Goal: Task Accomplishment & Management: Use online tool/utility

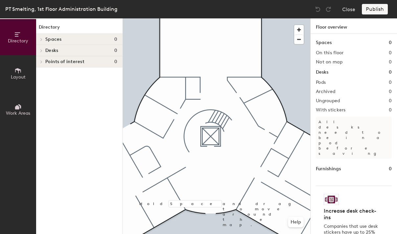
click at [22, 74] on span "Layout" at bounding box center [18, 77] width 15 height 6
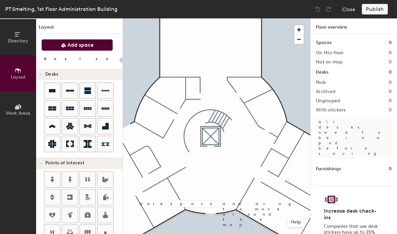
click at [74, 44] on span "Add space" at bounding box center [80, 45] width 26 height 7
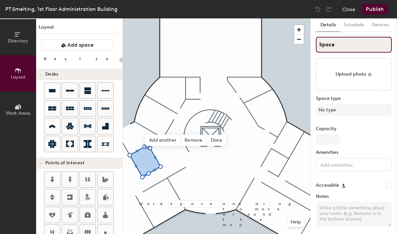
click at [333, 47] on input "Space" at bounding box center [354, 45] width 76 height 16
type input "20"
click at [333, 47] on input "Space" at bounding box center [354, 45] width 76 height 16
type input "Me"
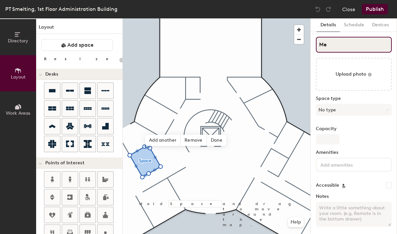
type input "20"
type input "Meeting"
type input "20"
type input "Meeting Room"
type input "20"
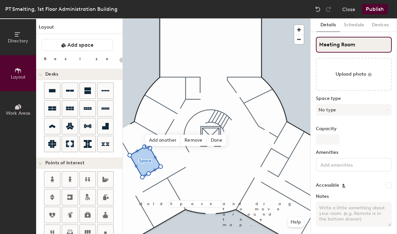
type input "Meeting Room 7"
type input "20"
type input "Meeting Room 7"
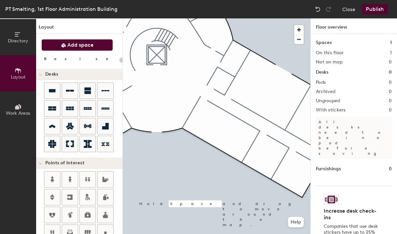
click at [90, 46] on span "Add space" at bounding box center [80, 45] width 26 height 7
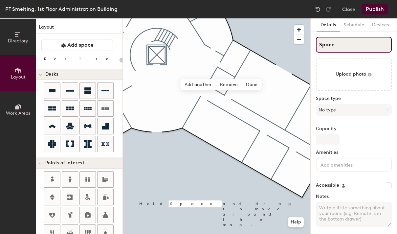
click at [336, 39] on input "Space" at bounding box center [354, 45] width 76 height 16
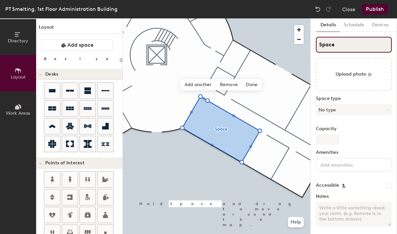
click at [336, 39] on input "Space" at bounding box center [354, 45] width 76 height 16
type input "20"
type input "meeting"
type input "20"
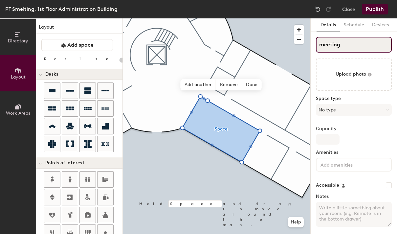
type input "meeting"
type input "20"
type input "meet"
type input "20"
type input "m"
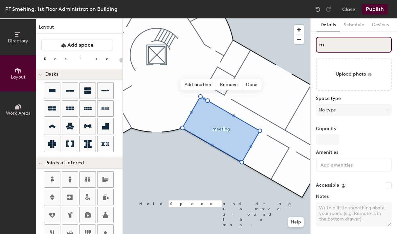
type input "20"
type input "m"
type input "20"
click at [319, 45] on input "m" at bounding box center [354, 45] width 76 height 16
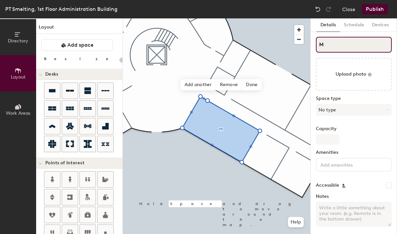
type input "Me"
type input "20"
type input "Meeting"
type input "20"
type input "Meeting Room"
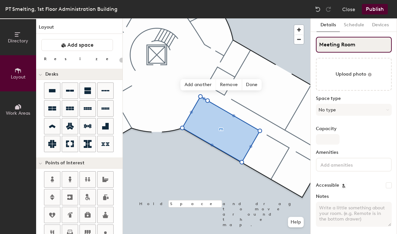
type input "20"
type input "Meeting Room 5"
type input "20"
type input "Meeting Room 5"
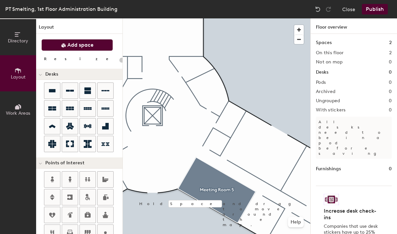
click at [54, 45] on button "Add space" at bounding box center [77, 45] width 72 height 12
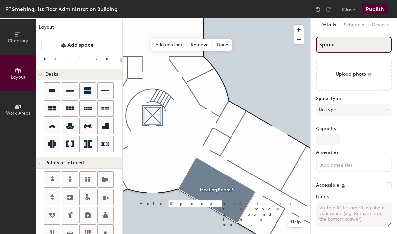
click at [354, 43] on input "Space" at bounding box center [354, 45] width 76 height 16
type input "20"
type input "Me"
type input "20"
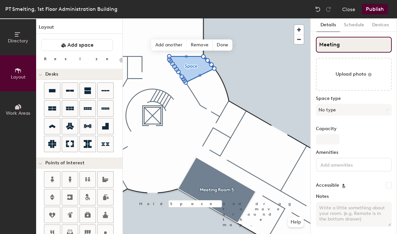
type input "Meeting"
type input "20"
type input "Meeting Room"
type input "20"
type input "Meeting Room 6"
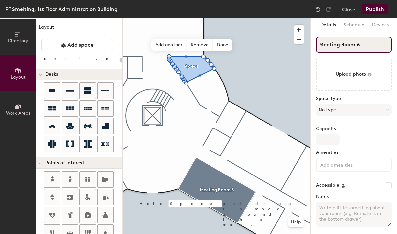
type input "20"
type input "Meeting Room 6"
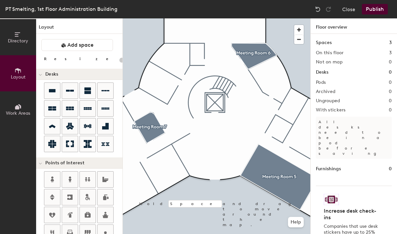
click at [185, 146] on div "Directory Layout Work Areas Layout Add space Resize Desks Points of Interest Fu…" at bounding box center [198, 125] width 397 height 215
drag, startPoint x: 105, startPoint y: 213, endPoint x: 204, endPoint y: 164, distance: 110.9
click at [213, 18] on div at bounding box center [216, 18] width 187 height 0
click at [158, 84] on div "Directory Layout Work Areas Layout Add space Resize Desks Points of Interest Fu…" at bounding box center [198, 125] width 397 height 215
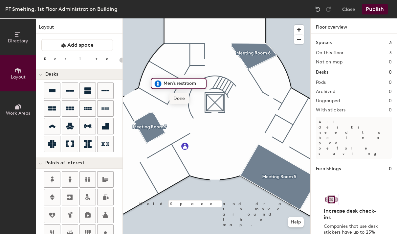
click at [188, 18] on div at bounding box center [216, 18] width 187 height 0
click at [173, 58] on div "Directory Layout Work Areas Layout Add space Resize Desks Points of Interest Fu…" at bounding box center [198, 125] width 397 height 215
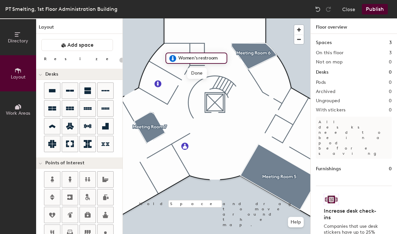
click at [193, 18] on div at bounding box center [216, 18] width 187 height 0
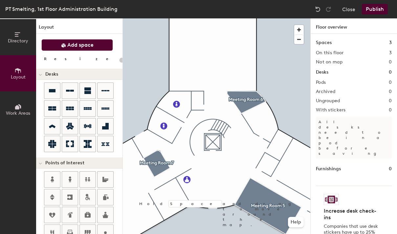
click at [77, 44] on span "Add space" at bounding box center [80, 45] width 26 height 7
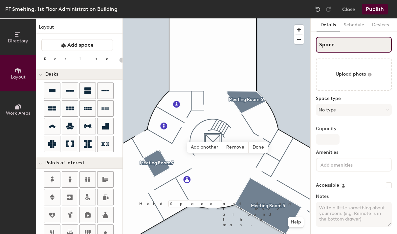
click at [336, 45] on input "Space" at bounding box center [354, 45] width 76 height 16
type input "20"
type input "I"
type input "20"
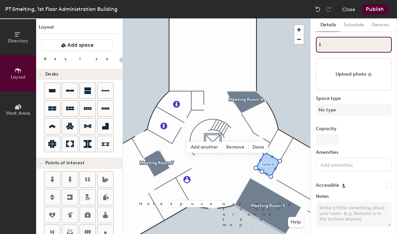
type input "IP"
type input "20"
type input "I"
type input "20"
type input "IV"
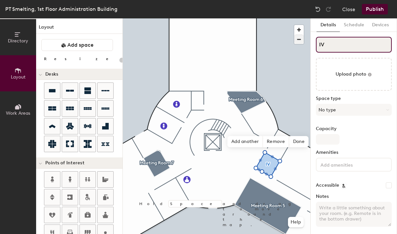
type input "20"
drag, startPoint x: 332, startPoint y: 44, endPoint x: 301, endPoint y: 40, distance: 31.1
click at [301, 40] on div "Directory Layout Work Areas Layout Add space Resize Desks Points of Interest Fu…" at bounding box center [198, 125] width 397 height 215
type input "VIP"
type input "20"
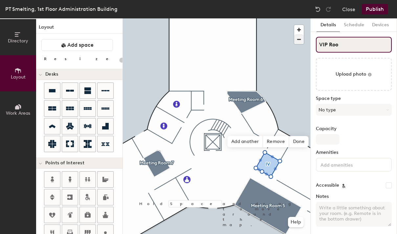
type input "VIP Room"
type input "20"
type input "VIP Room"
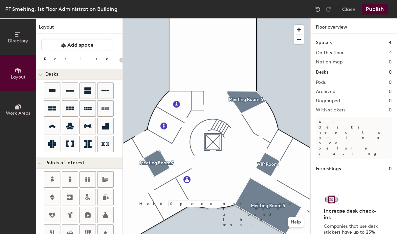
click at [376, 7] on button "Publish" at bounding box center [374, 9] width 26 height 10
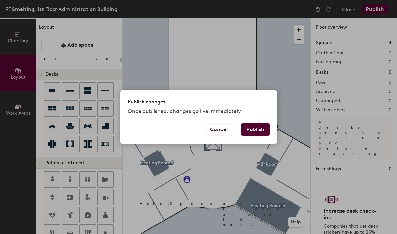
click at [251, 130] on button "Publish" at bounding box center [255, 129] width 29 height 12
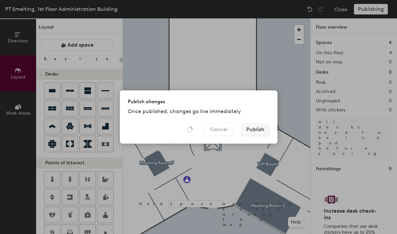
type input "20"
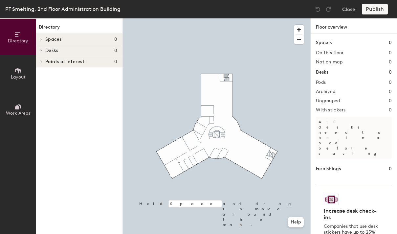
click at [23, 81] on button "Layout" at bounding box center [18, 73] width 36 height 36
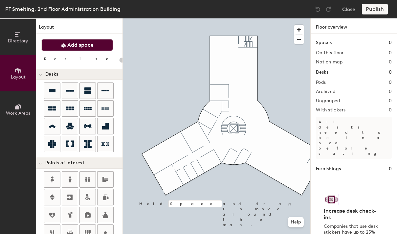
click at [83, 45] on span "Add space" at bounding box center [80, 45] width 26 height 7
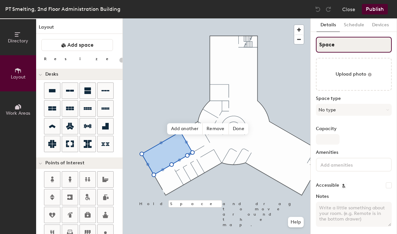
click at [328, 47] on input "Space" at bounding box center [354, 45] width 76 height 16
type input "20"
click at [328, 47] on input "Space" at bounding box center [354, 45] width 76 height 16
type input "Me"
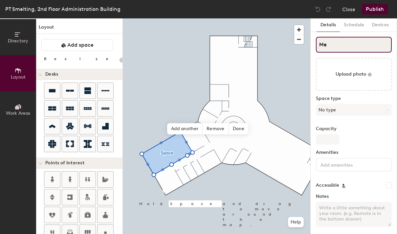
type input "20"
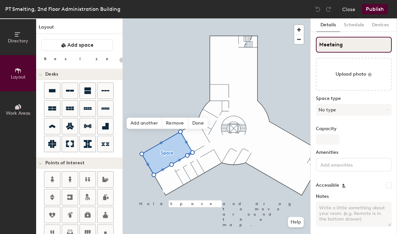
type input "Meeteing"
type input "20"
type input "Meetein"
type input "20"
type input "Meet"
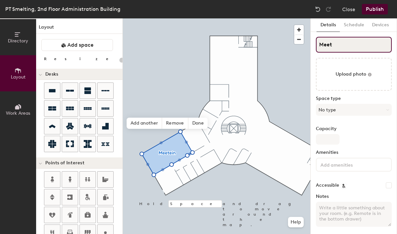
type input "20"
type input "Meeting"
type input "20"
type input "Meeting Room"
type input "20"
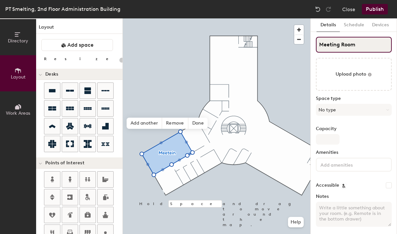
type input "Meeting Room 1"
type input "20"
type input "Meeting Room 1"
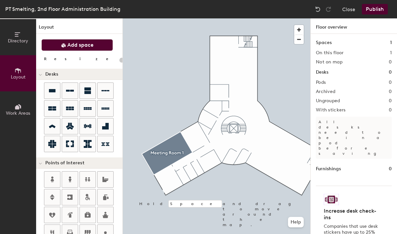
click at [98, 48] on button "Add space" at bounding box center [77, 45] width 72 height 12
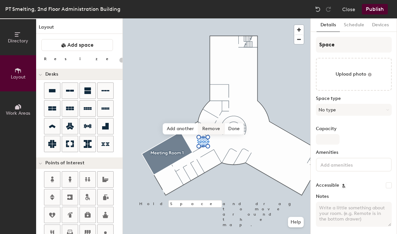
click at [213, 132] on span "Remove" at bounding box center [211, 128] width 26 height 11
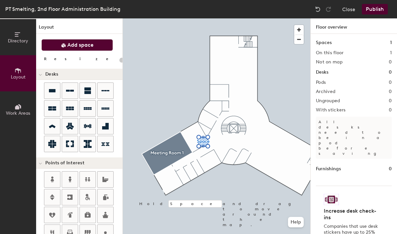
click at [77, 47] on span "Add space" at bounding box center [80, 45] width 26 height 7
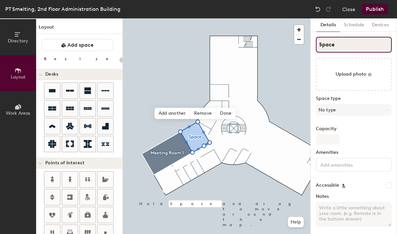
click at [336, 46] on input "Space" at bounding box center [354, 45] width 76 height 16
type input "20"
type input "M"
type input "20"
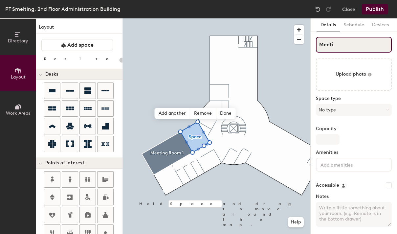
type input "Meetin"
type input "20"
type input "Meeting"
type input "20"
type input "Meeting Roo"
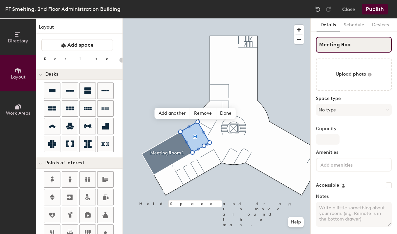
type input "20"
type input "Meeting Room 2"
type input "20"
type input "Meeting Room 2"
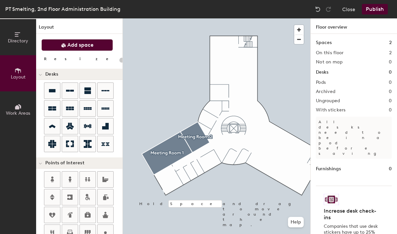
click at [90, 41] on button "Add space" at bounding box center [77, 45] width 72 height 12
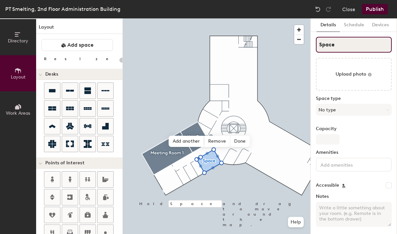
click at [339, 46] on input "Space" at bounding box center [354, 45] width 76 height 16
type input "20"
type input "VI"
type input "20"
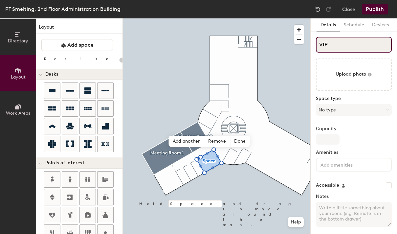
type input "VIP"
type input "20"
type input "VIP R"
type input "20"
type input "VIP Room"
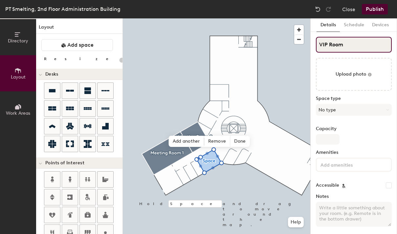
type input "20"
type input "VIP Room"
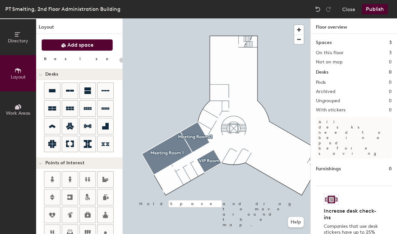
click at [68, 43] on span "Add space" at bounding box center [80, 45] width 26 height 7
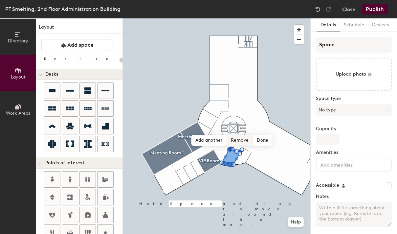
type input "20"
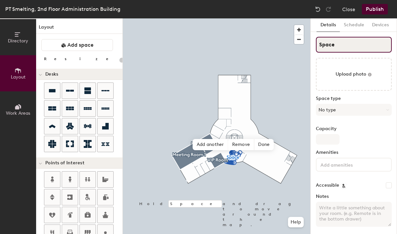
click at [329, 50] on input "Space" at bounding box center [354, 45] width 76 height 16
type input "M"
type input "20"
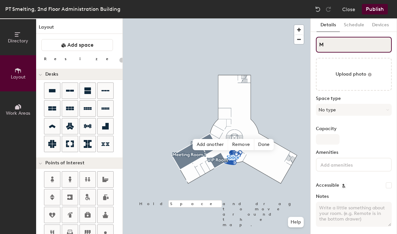
type input "Me"
type input "20"
type input "Meeting"
type input "20"
type input "Meeting Room"
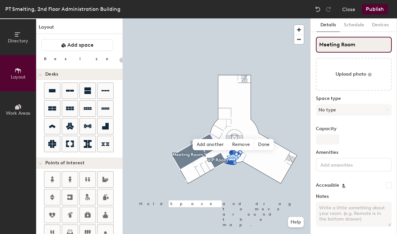
type input "20"
type input "Meeting Room"
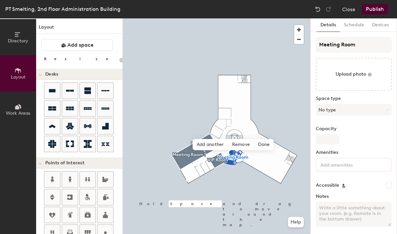
type input "20"
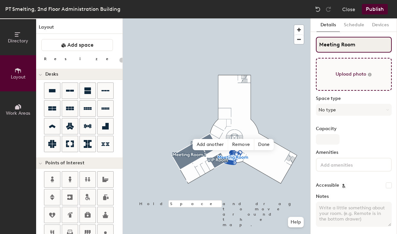
type input "Meeting Room 4"
type input "20"
type input "Meeting Room 4"
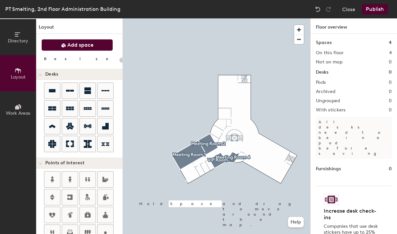
click at [98, 45] on button "Add space" at bounding box center [77, 45] width 72 height 12
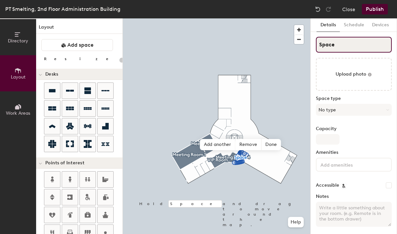
click at [338, 41] on input "Space" at bounding box center [354, 45] width 76 height 16
type input "20"
click at [338, 41] on input "Space" at bounding box center [354, 45] width 76 height 16
type input "M"
type input "20"
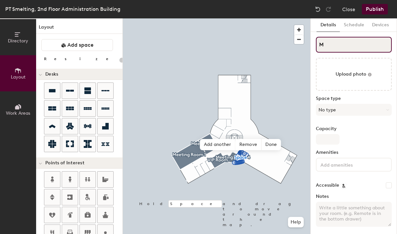
type input "Me"
type input "20"
type input "Meet"
type input "20"
type input "Meeting"
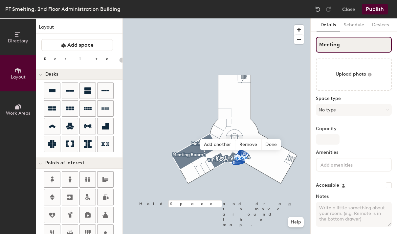
type input "20"
type input "Meeting Room"
type input "20"
type input "Meeting Room 5"
type input "20"
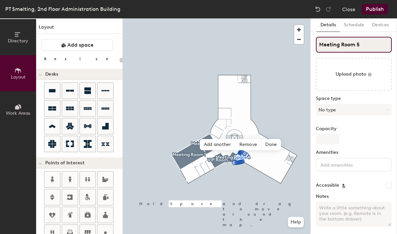
type input "Meeting Room 5"
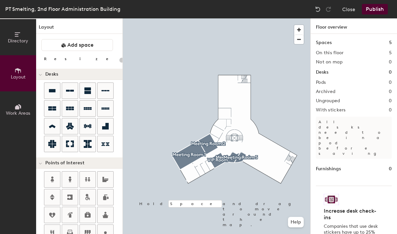
click at [239, 18] on div at bounding box center [216, 18] width 187 height 0
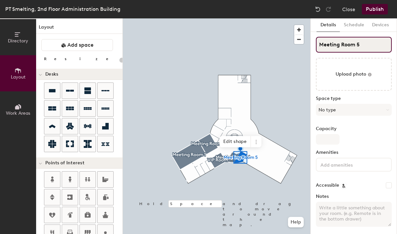
click at [360, 48] on input "Meeting Room 5" at bounding box center [354, 45] width 76 height 16
type input "20"
type input "Meeting Room 3"
type input "20"
type input "Meeting Room 3"
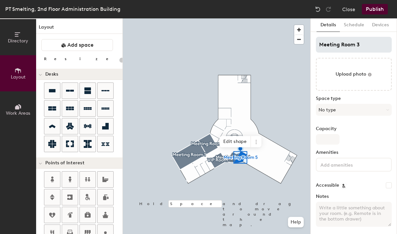
click at [258, 18] on div at bounding box center [216, 18] width 187 height 0
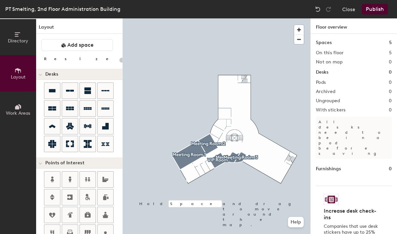
click at [216, 131] on div "Directory Layout Work Areas Layout Add space Resize Desks Points of Interest Fu…" at bounding box center [198, 125] width 397 height 215
click at [256, 18] on div at bounding box center [216, 18] width 187 height 0
click at [221, 124] on div "Directory Layout Work Areas Layout Add space Resize Desks Points of Interest Fu…" at bounding box center [198, 125] width 397 height 215
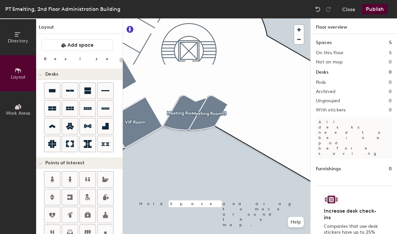
click at [192, 18] on div at bounding box center [216, 18] width 187 height 0
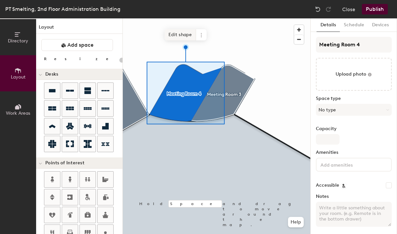
click at [184, 36] on span "Edit shape" at bounding box center [179, 34] width 31 height 11
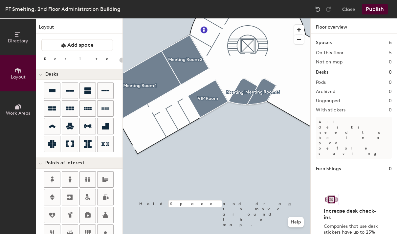
click at [373, 10] on button "Publish" at bounding box center [374, 9] width 26 height 10
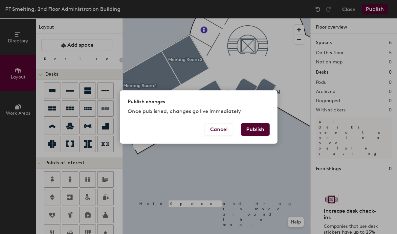
click at [258, 132] on button "Publish" at bounding box center [255, 129] width 29 height 12
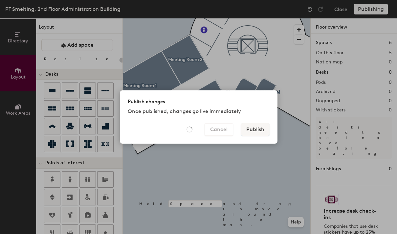
type input "20"
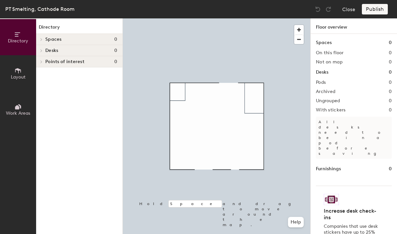
click at [14, 75] on span "Layout" at bounding box center [18, 77] width 15 height 6
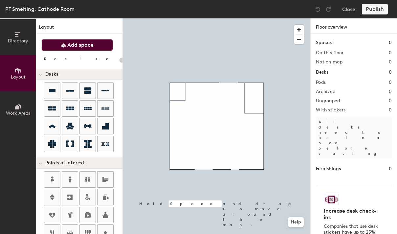
click at [63, 45] on icon at bounding box center [63, 45] width 4 height 4
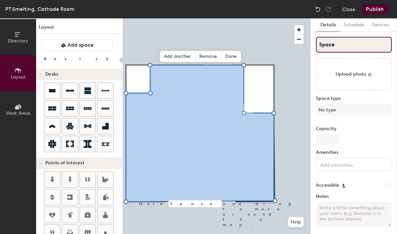
click at [324, 42] on input "Space" at bounding box center [354, 45] width 76 height 16
type input "20"
type input "C"
type input "20"
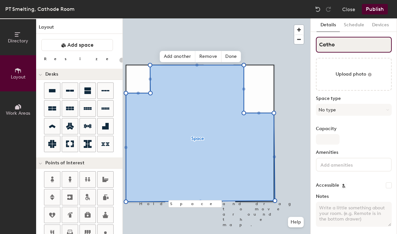
type input "Cathod"
type input "20"
type input "Cathode"
type input "20"
type input "Cathode Roo"
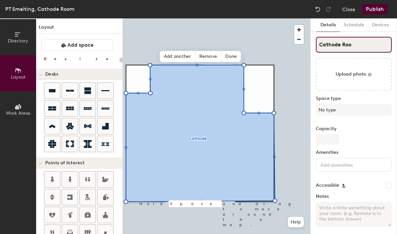
type input "20"
type input "Cathode Room"
type input "20"
type input "Cathode Room"
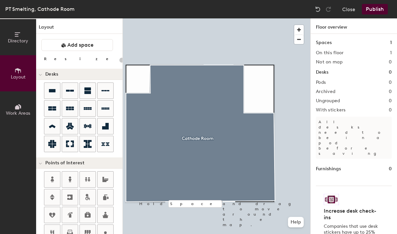
click at [136, 79] on div "Directory Layout Work Areas Layout Add space Resize Desks Points of Interest Fu…" at bounding box center [198, 125] width 397 height 215
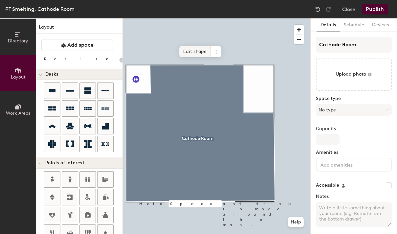
click at [188, 52] on span "Edit shape" at bounding box center [194, 51] width 31 height 11
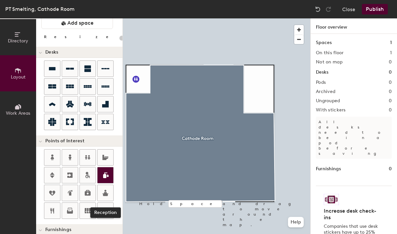
scroll to position [25, 0]
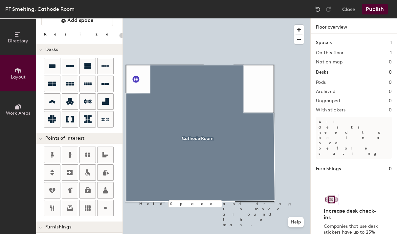
click at [257, 88] on div "Directory Layout Work Areas Layout Add space Resize Desks Points of Interest Fu…" at bounding box center [198, 125] width 397 height 215
click at [295, 18] on div at bounding box center [216, 18] width 187 height 0
click at [374, 10] on button "Publish" at bounding box center [374, 9] width 26 height 10
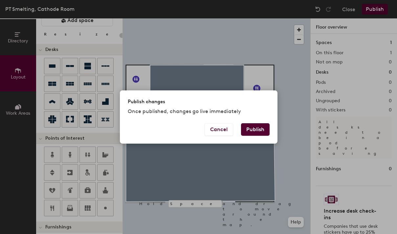
click at [253, 135] on button "Publish" at bounding box center [255, 129] width 29 height 12
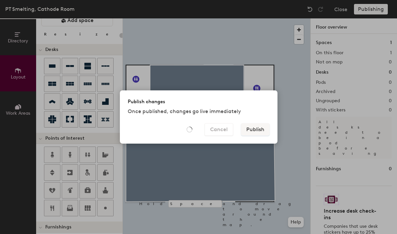
type input "20"
